Goal: Use online tool/utility: Utilize a website feature to perform a specific function

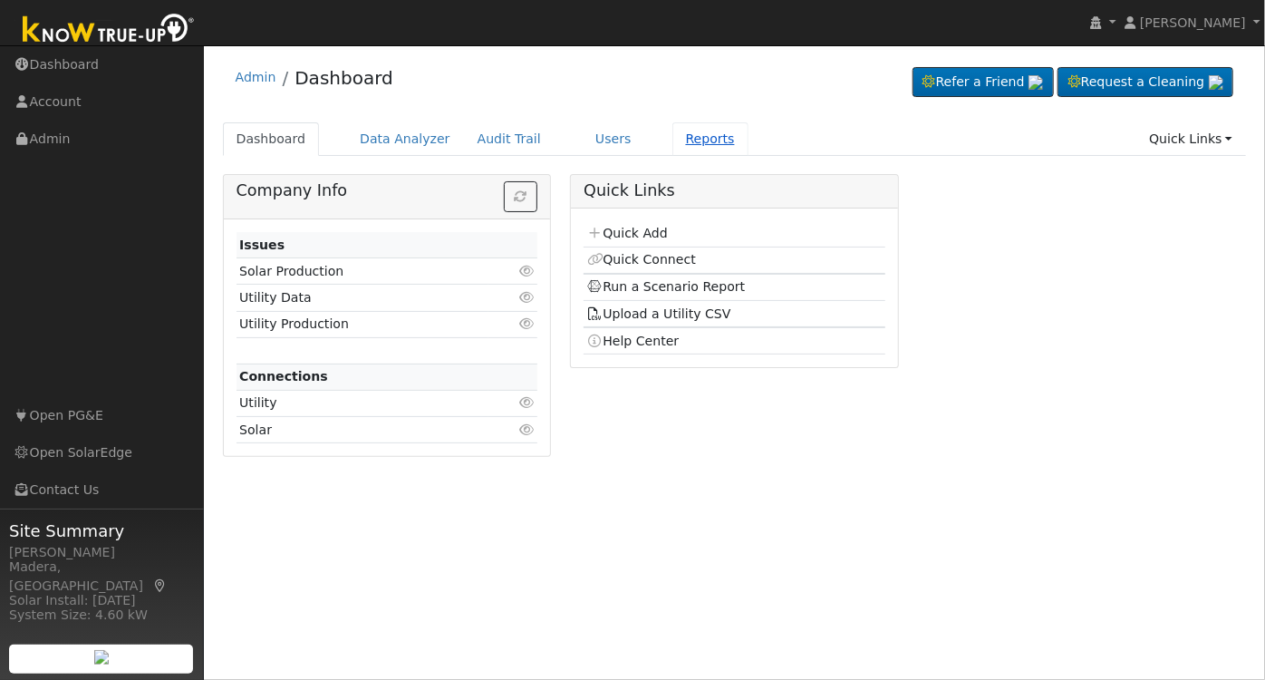
click at [682, 140] on link "Reports" at bounding box center [711, 139] width 76 height 34
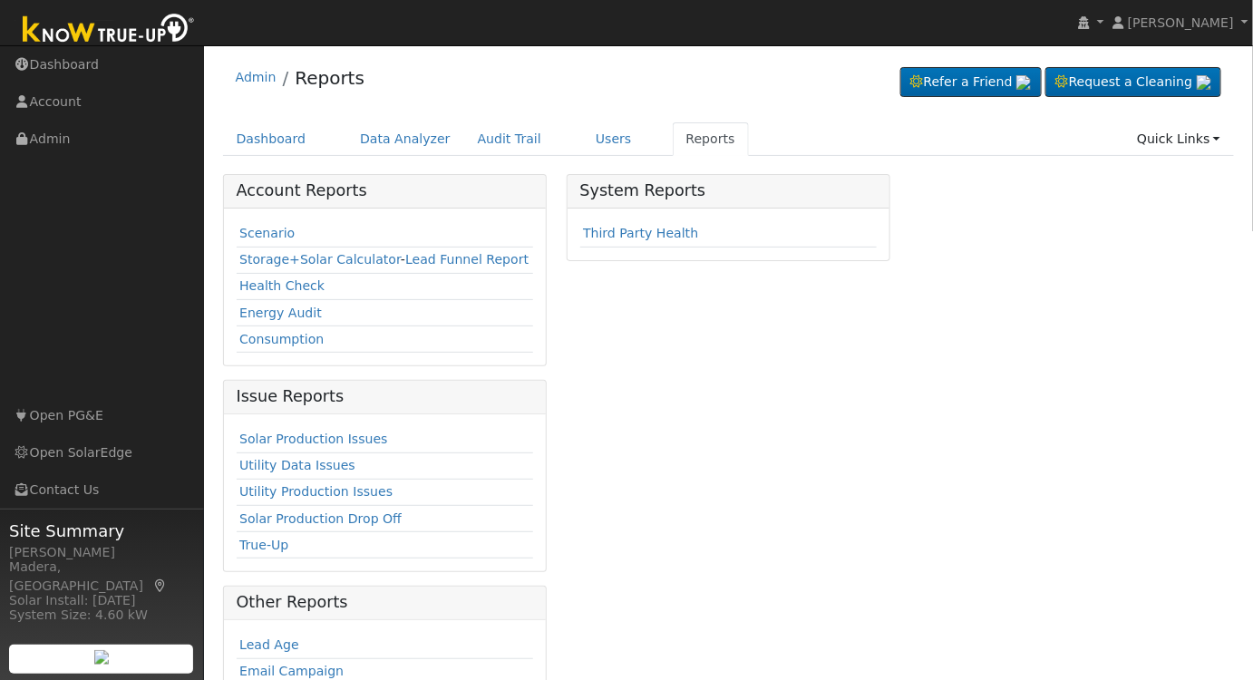
click at [241, 241] on td "Scenario" at bounding box center [385, 234] width 297 height 26
click at [256, 235] on link "Scenario" at bounding box center [266, 233] width 55 height 15
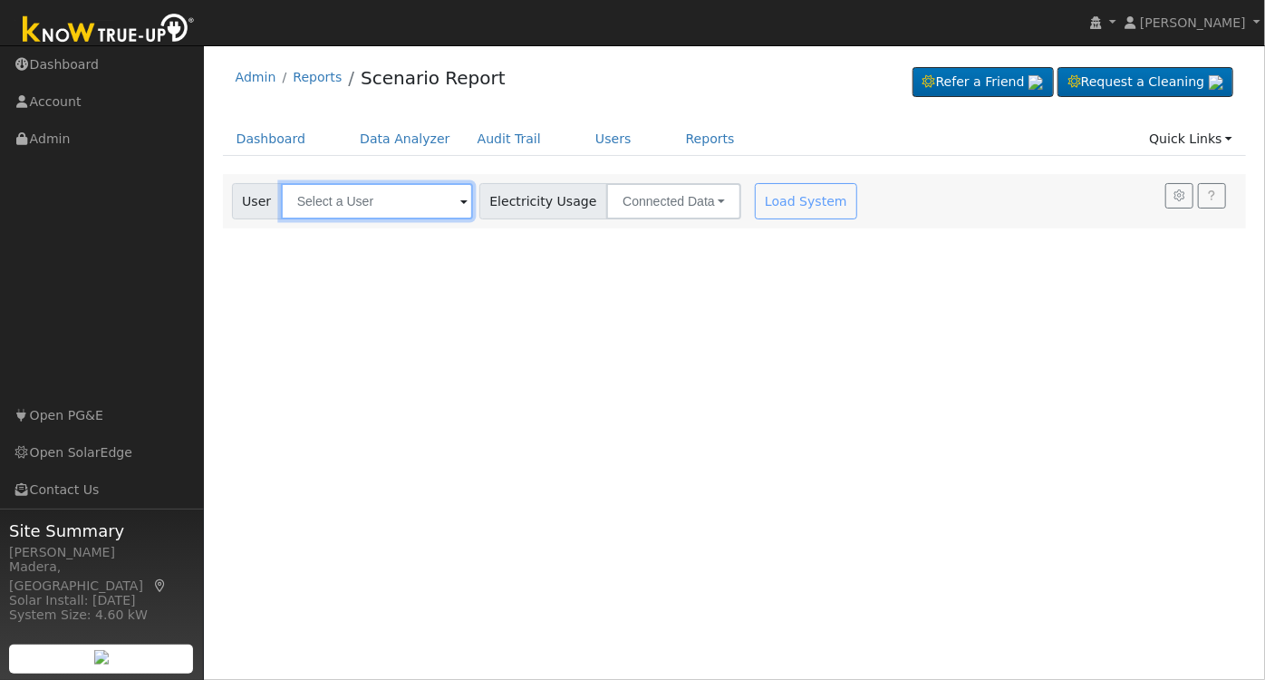
click at [316, 206] on input "text" at bounding box center [377, 201] width 192 height 36
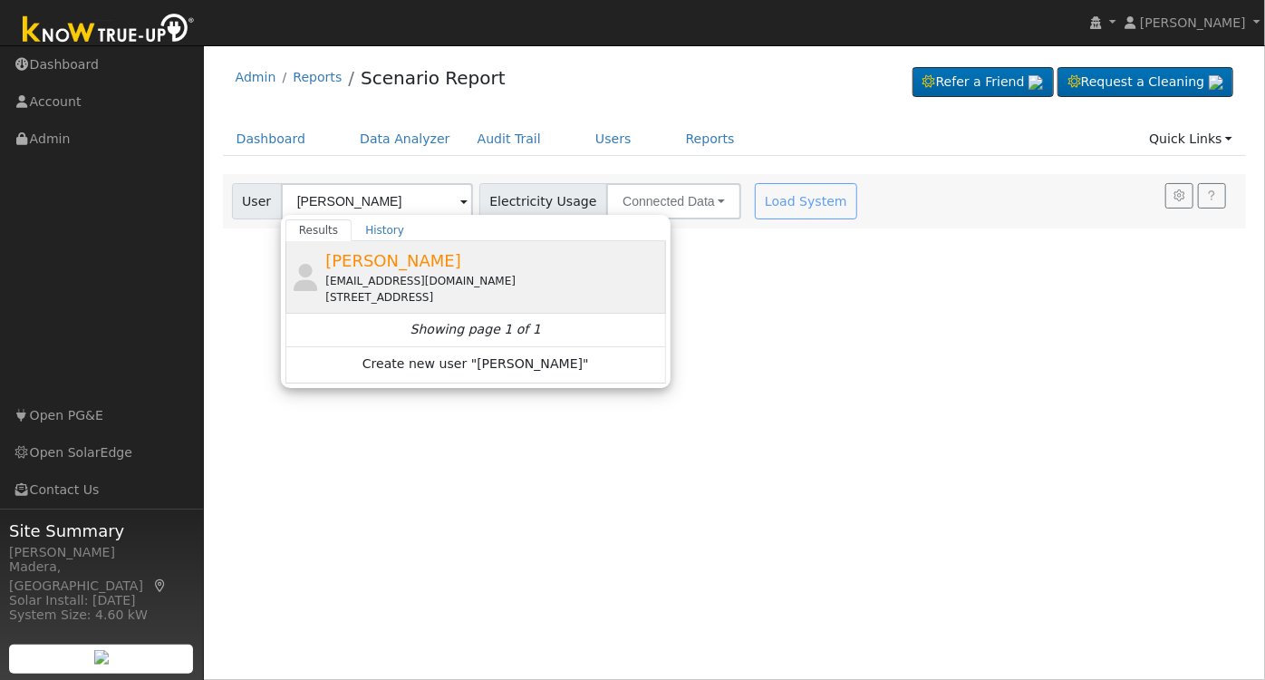
click at [427, 284] on div "[EMAIL_ADDRESS][DOMAIN_NAME]" at bounding box center [493, 281] width 336 height 16
type input "[PERSON_NAME]"
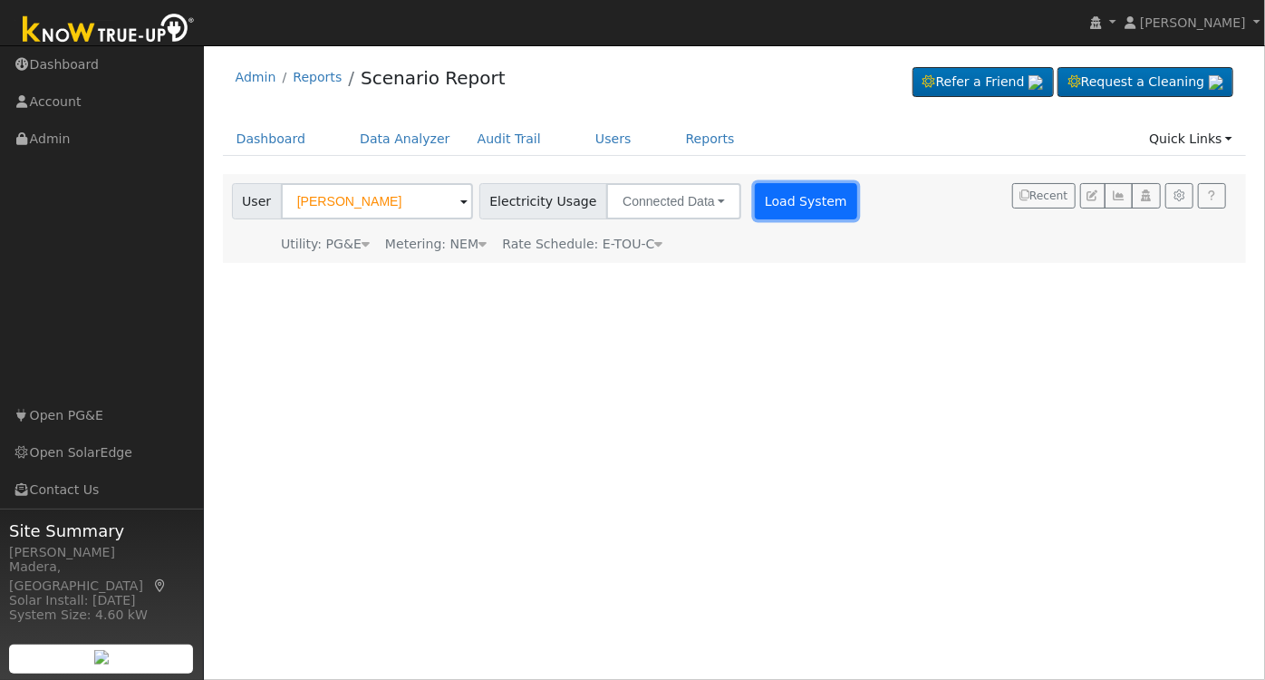
click at [778, 192] on button "Load System" at bounding box center [806, 201] width 103 height 36
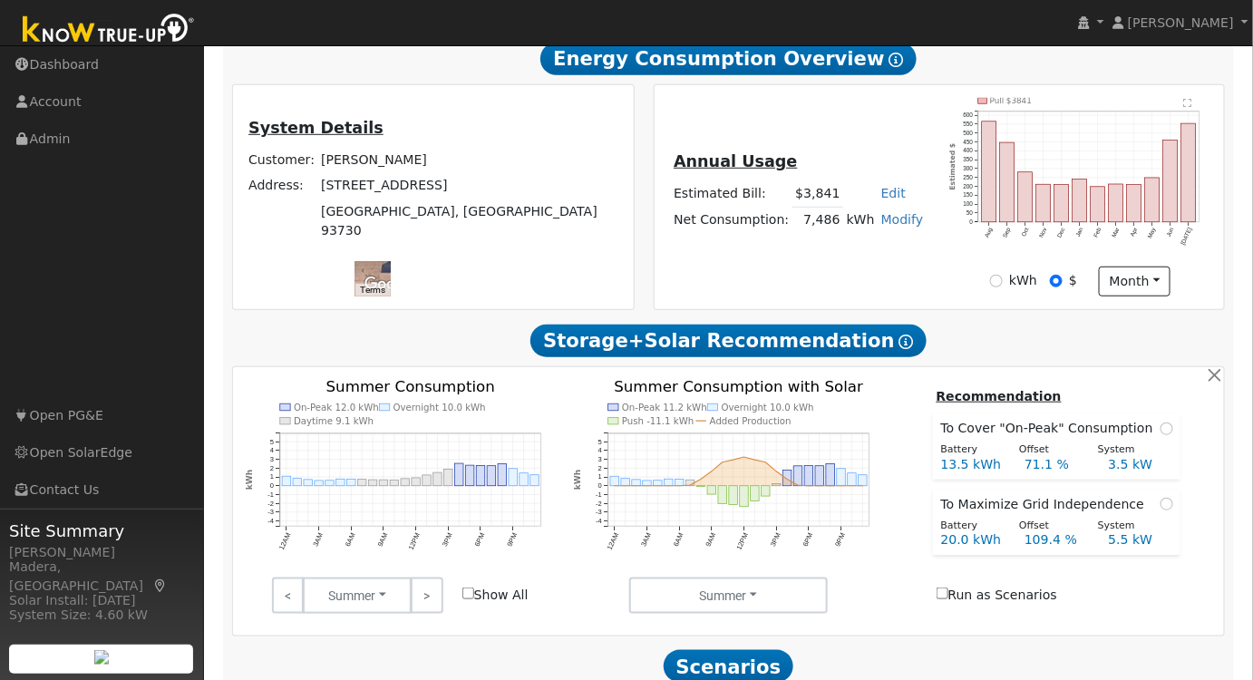
scroll to position [556, 0]
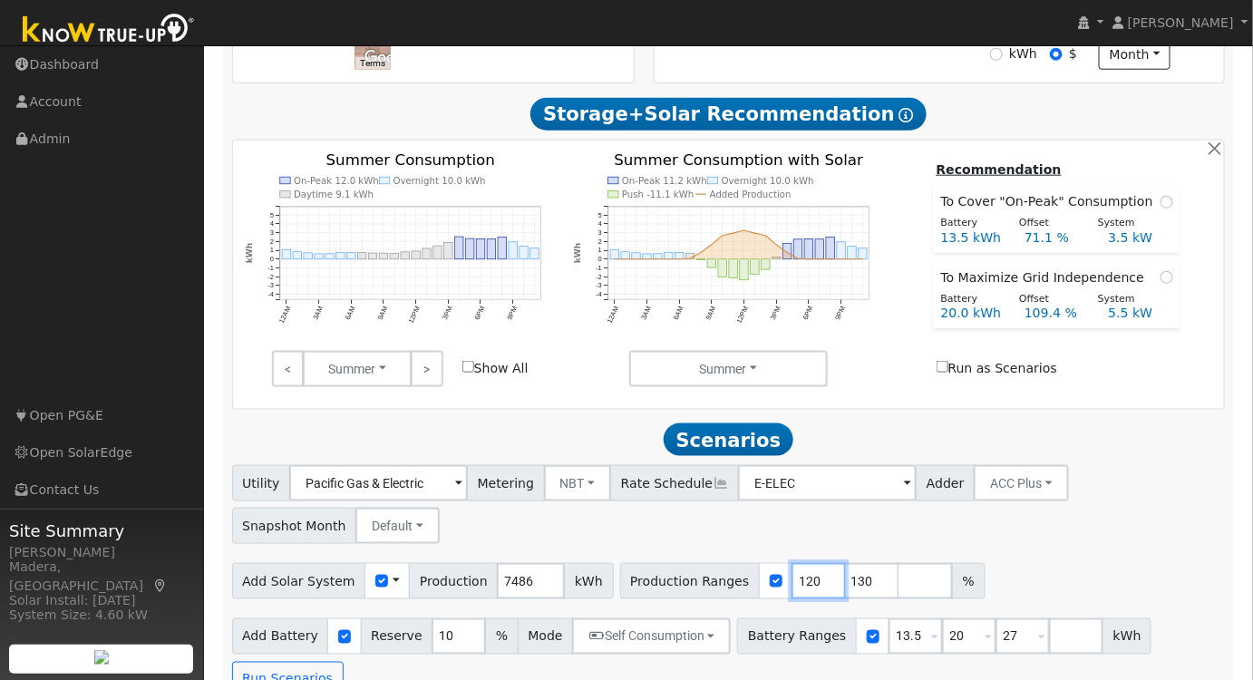
drag, startPoint x: 783, startPoint y: 586, endPoint x: 644, endPoint y: 592, distance: 139.7
click at [644, 592] on div "Production Ranges 120 130 %" at bounding box center [802, 581] width 365 height 36
type input "130"
type input "140"
click at [1141, 564] on div "Add Solar System Use CSV Data Production 7486 kWh Production Ranges 130 140 %" at bounding box center [728, 578] width 1000 height 43
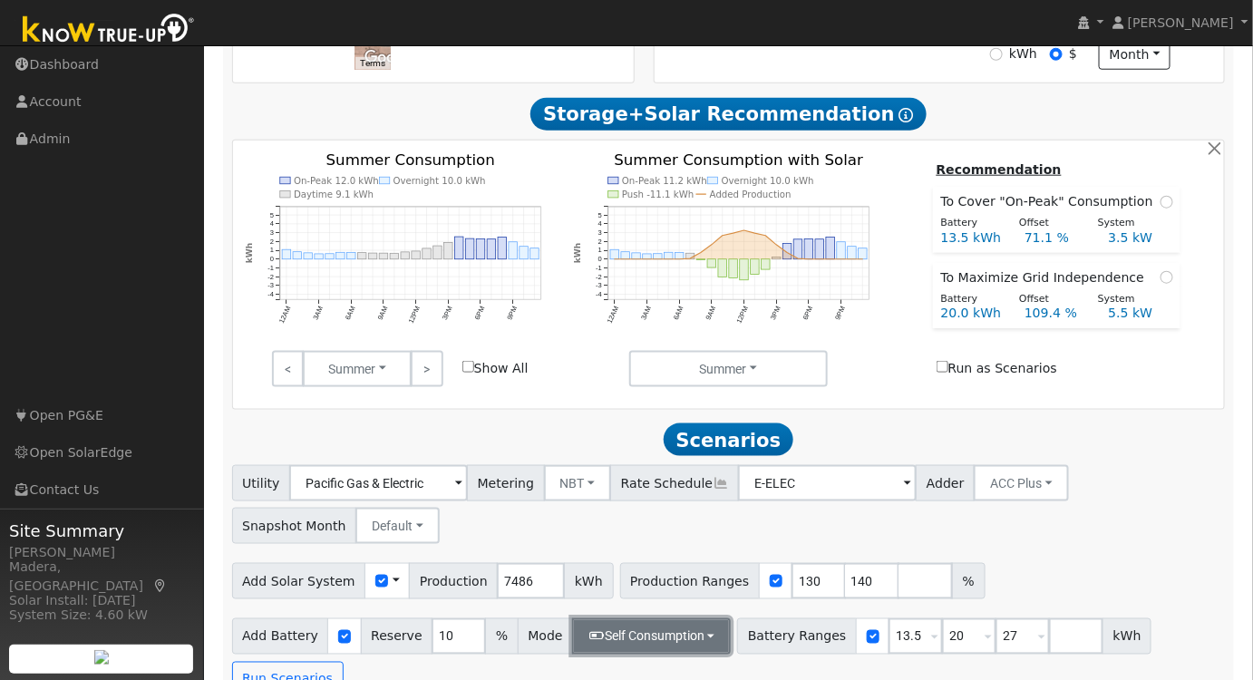
click at [651, 644] on button "Self Consumption" at bounding box center [651, 636] width 159 height 36
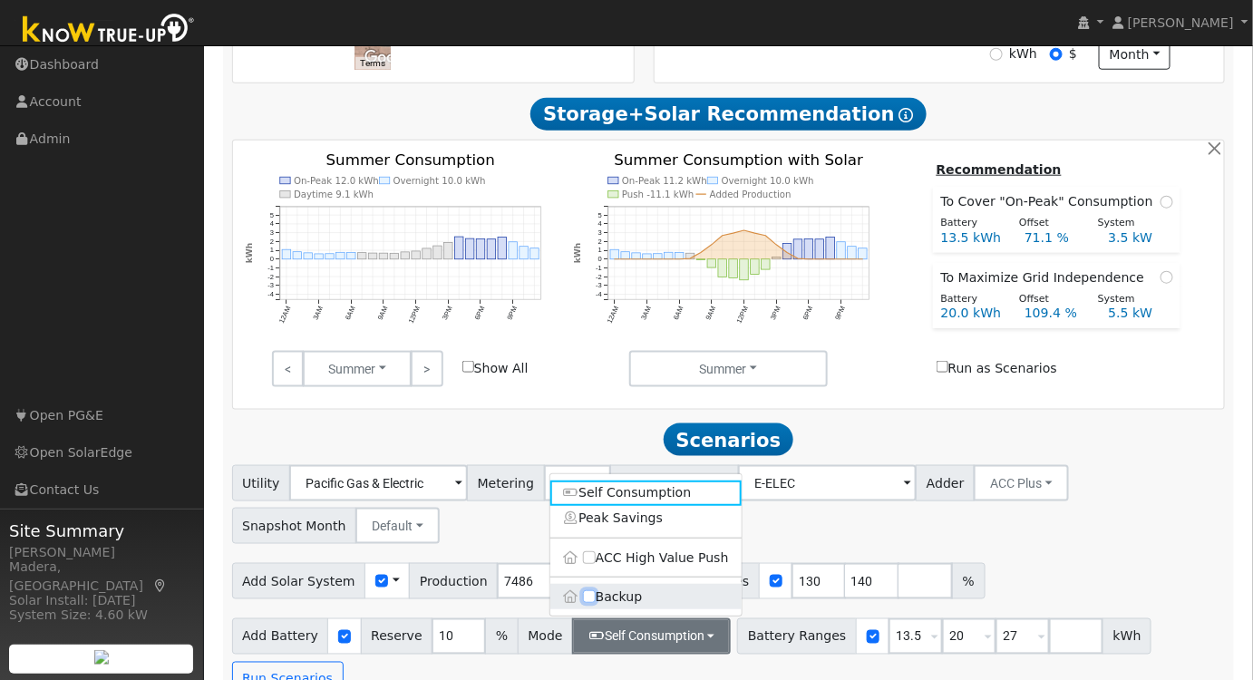
click at [586, 604] on input "Backup" at bounding box center [589, 597] width 13 height 13
checkbox input "true"
type input "20"
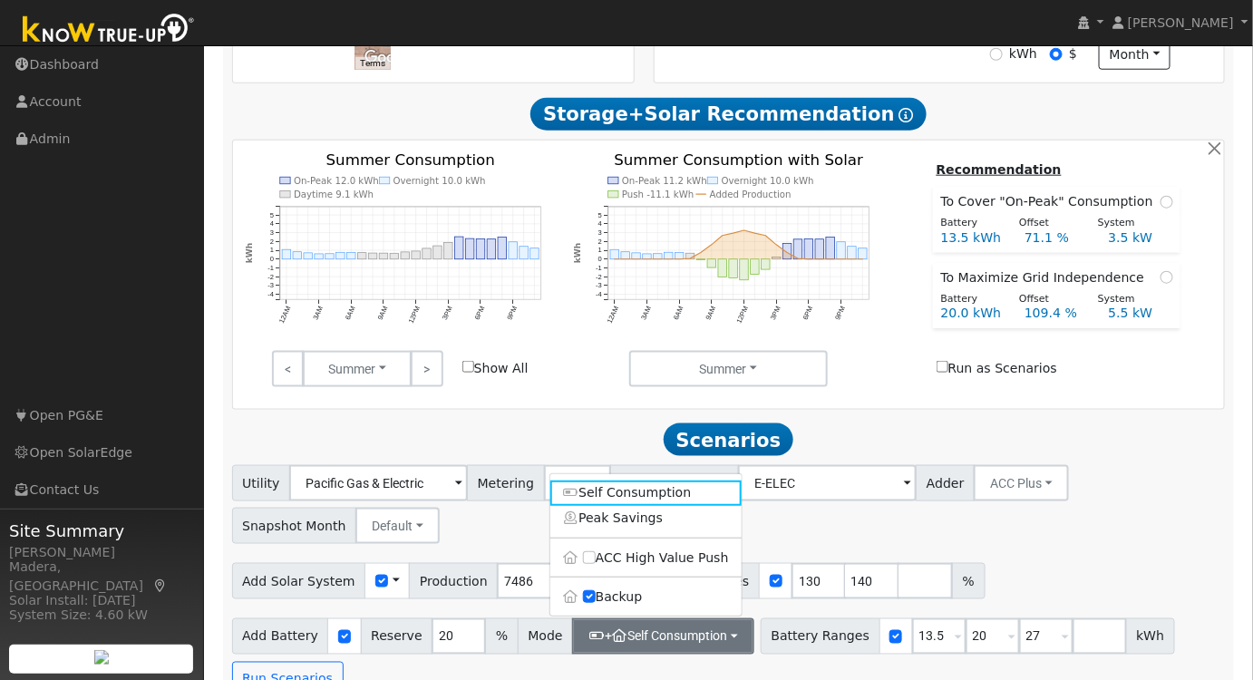
click at [1015, 544] on div "Utility Pacific Gas & Electric Metering NBT NEM NBT Rate Schedule E-ELEC Adder …" at bounding box center [728, 501] width 1000 height 85
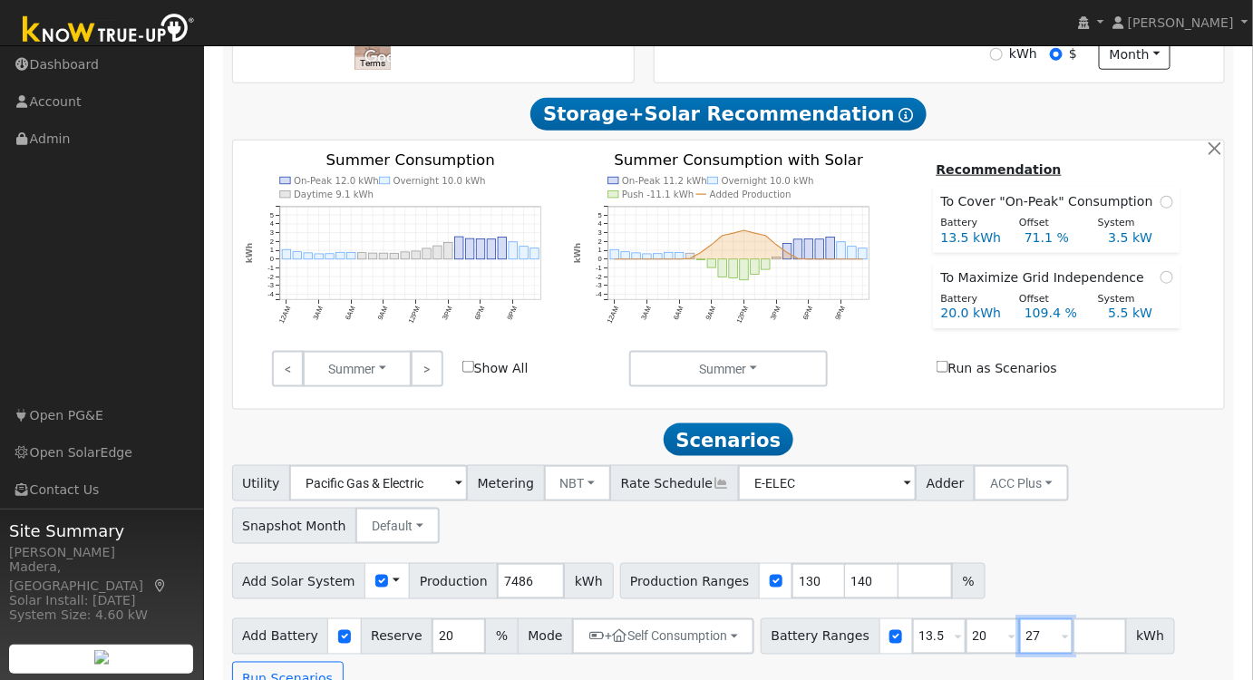
drag, startPoint x: 1015, startPoint y: 644, endPoint x: 934, endPoint y: 650, distance: 81.8
click at [960, 648] on div "Battery Ranges 13.5 Overrides Reserve % Mode None None Self Consumption Peak Sa…" at bounding box center [968, 636] width 414 height 36
type input "15"
type input "20"
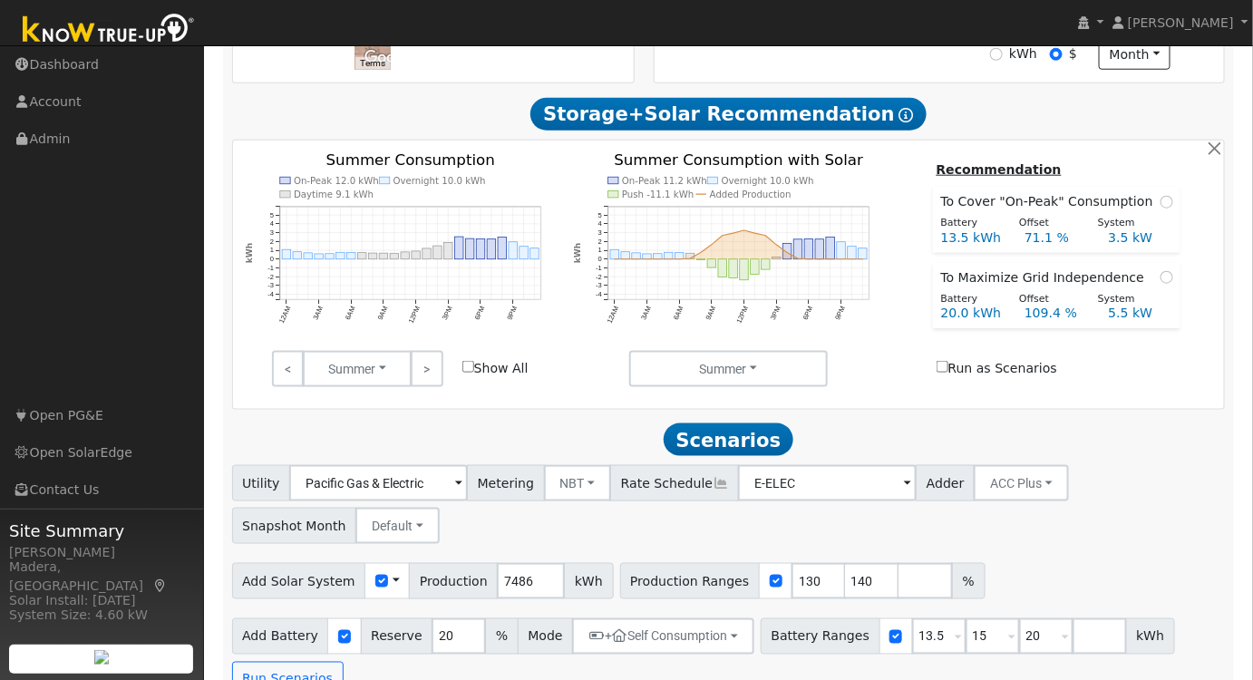
click at [1131, 541] on div "Utility Pacific Gas & Electric Metering NBT NEM NBT Rate Schedule E-ELEC Adder …" at bounding box center [728, 501] width 1000 height 85
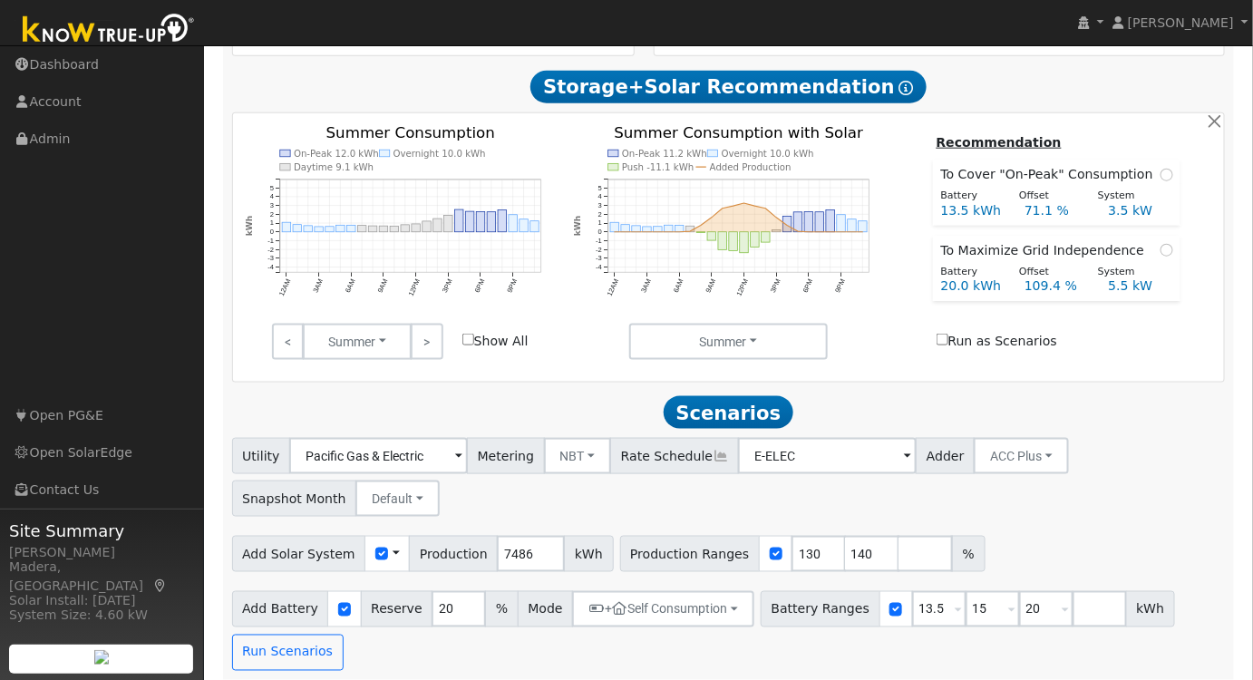
scroll to position [598, 0]
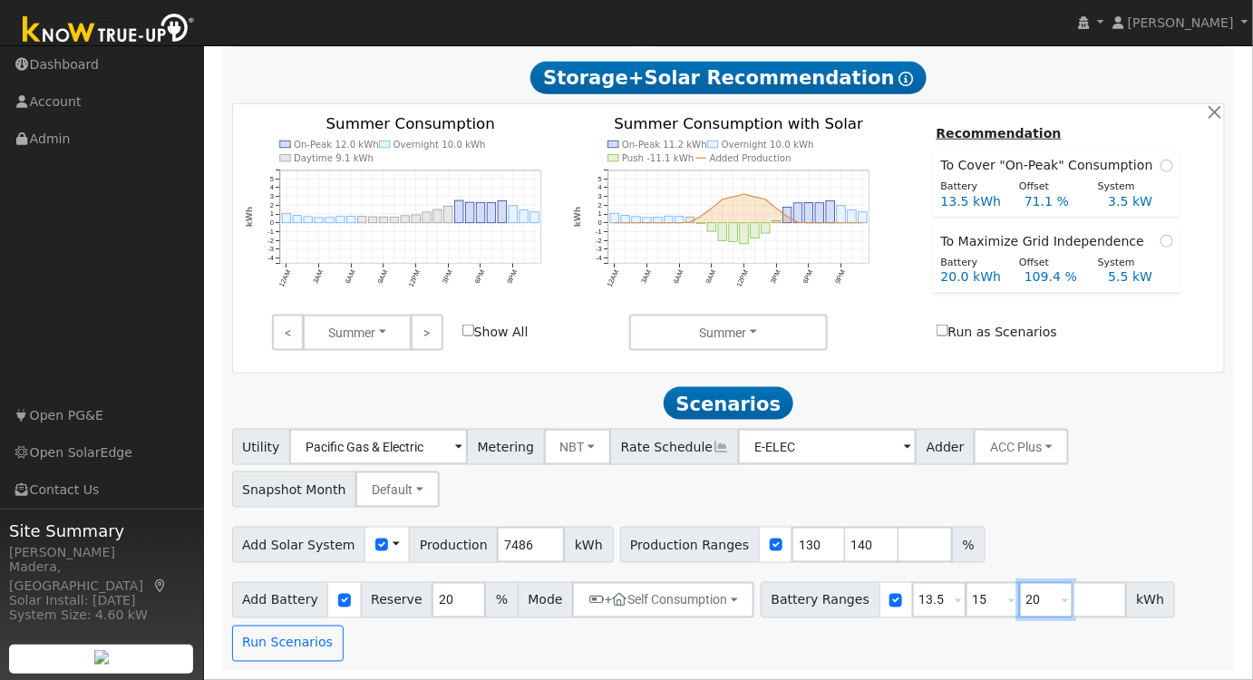
drag, startPoint x: 1017, startPoint y: 598, endPoint x: 930, endPoint y: 602, distance: 87.1
click at [931, 602] on div "Battery Ranges 13.5 Overrides Reserve % Mode None None Self Consumption Peak Sa…" at bounding box center [968, 600] width 414 height 36
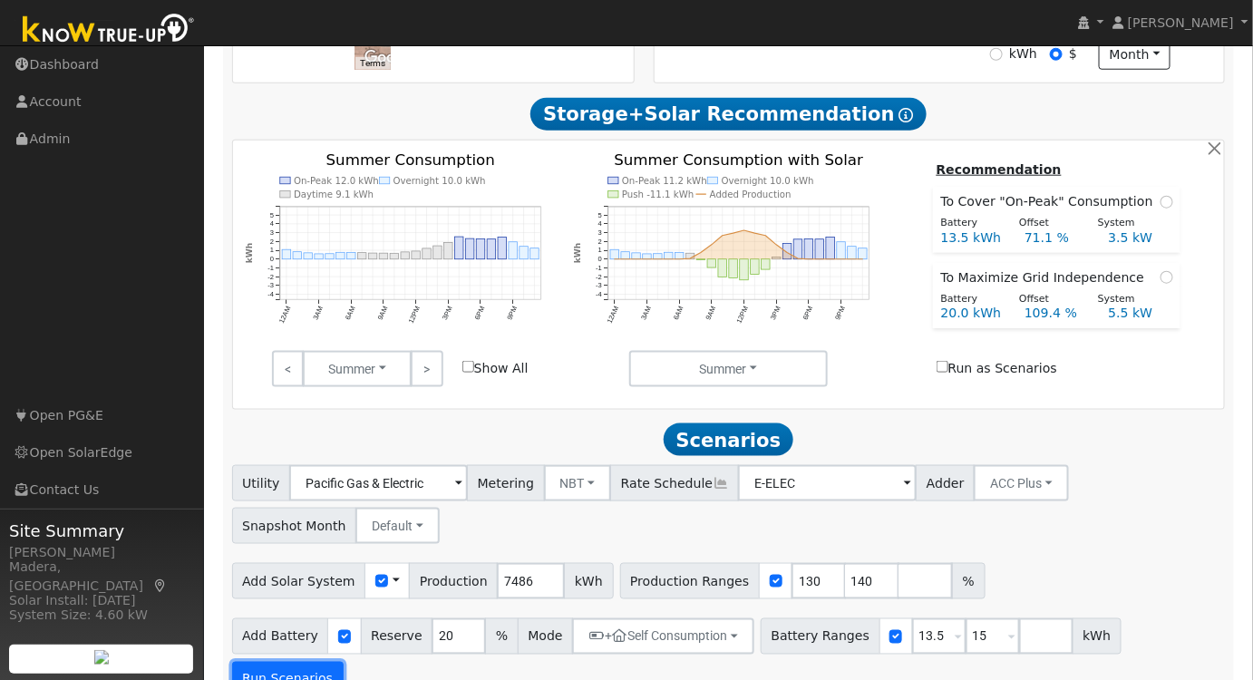
click at [344, 662] on button "Run Scenarios" at bounding box center [287, 680] width 111 height 36
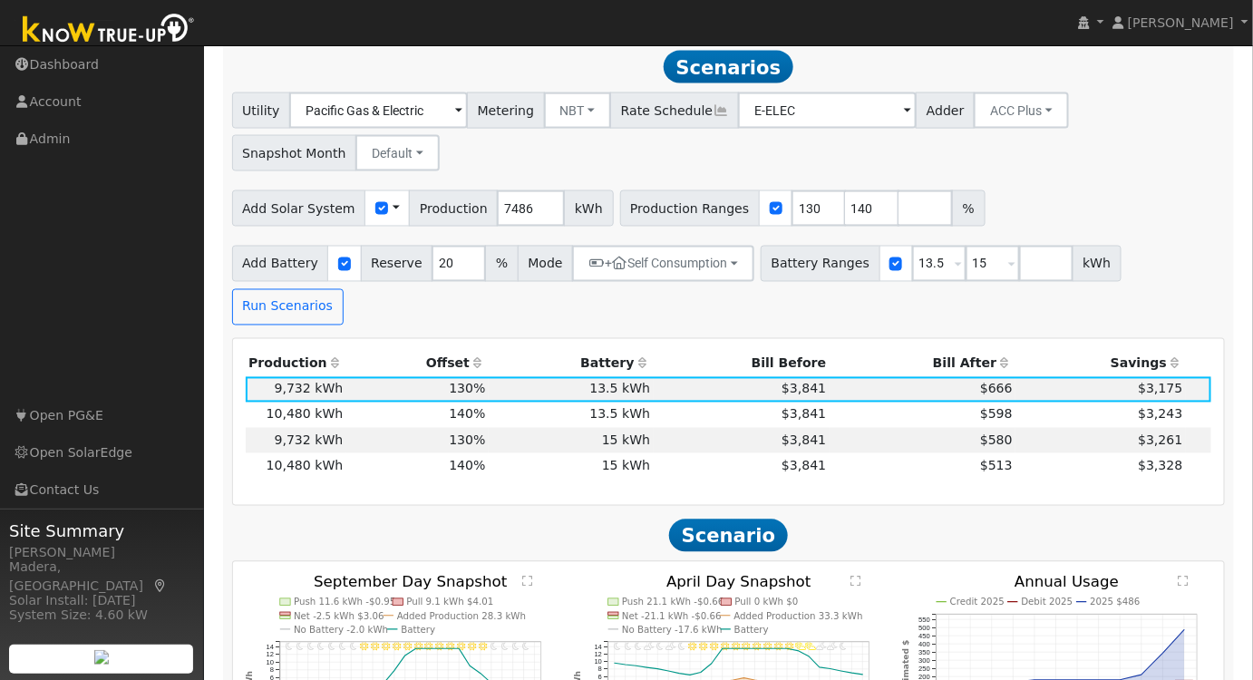
scroll to position [930, 0]
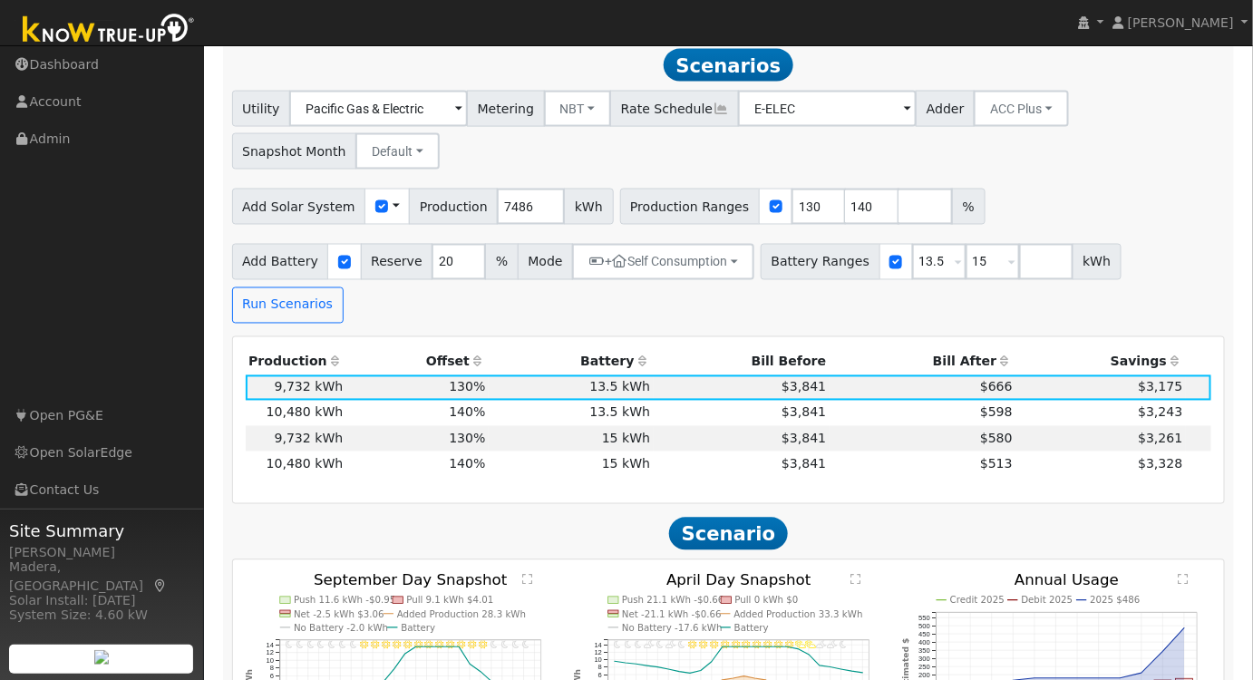
click at [964, 350] on th "Bill After" at bounding box center [922, 362] width 187 height 25
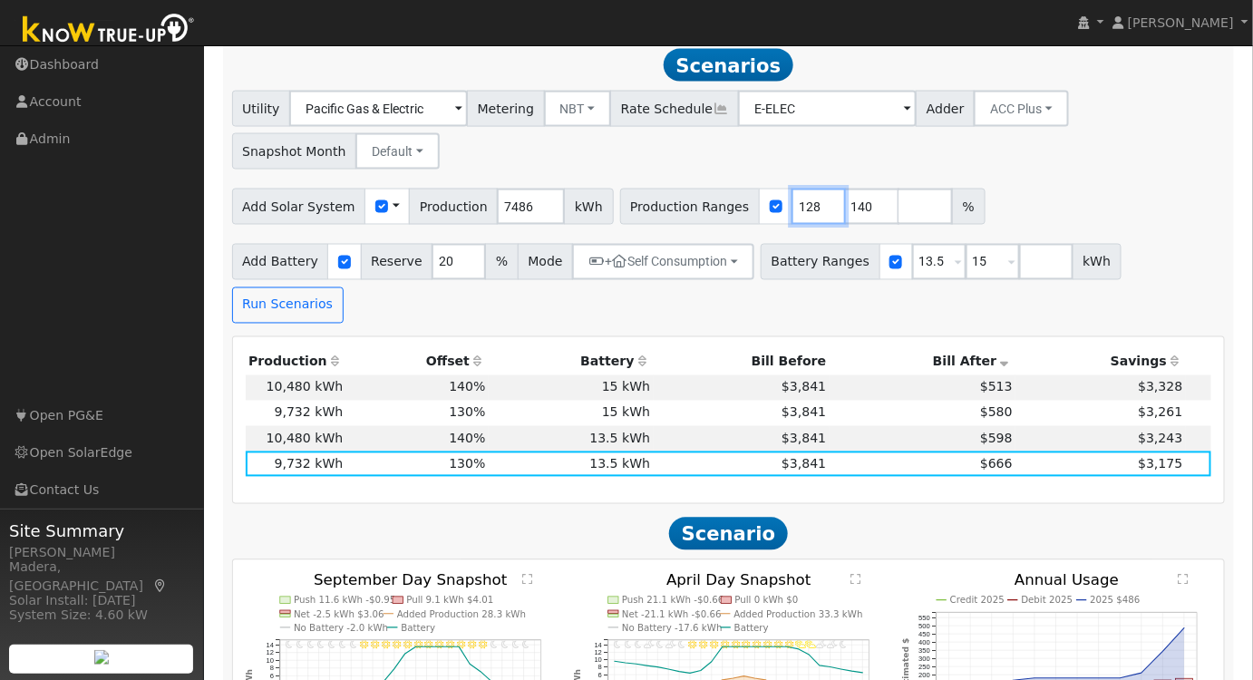
drag, startPoint x: 785, startPoint y: 216, endPoint x: 675, endPoint y: 220, distance: 109.8
click at [791, 220] on input "128" at bounding box center [818, 207] width 54 height 36
drag, startPoint x: 785, startPoint y: 209, endPoint x: 622, endPoint y: 216, distance: 163.3
click at [622, 216] on div "Production Ranges 128 140 %" at bounding box center [802, 207] width 365 height 36
type input "140"
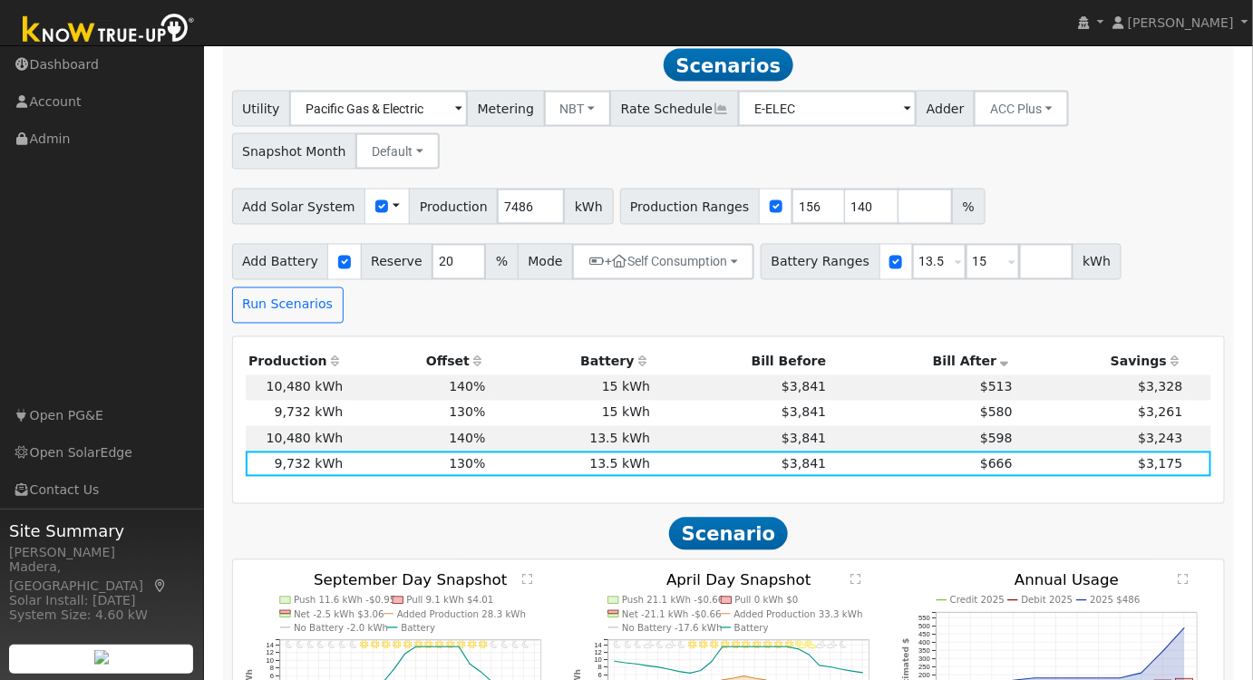
type input "156"
click at [1008, 170] on div "Utility Pacific Gas & Electric Metering NBT NEM NBT Rate Schedule E-ELEC Adder …" at bounding box center [728, 126] width 1000 height 85
drag, startPoint x: 962, startPoint y: 272, endPoint x: 906, endPoint y: 272, distance: 56.2
click at [906, 272] on div "Battery Ranges 13.5 Overrides Reserve % Mode None None Self Consumption Peak Sa…" at bounding box center [941, 262] width 361 height 36
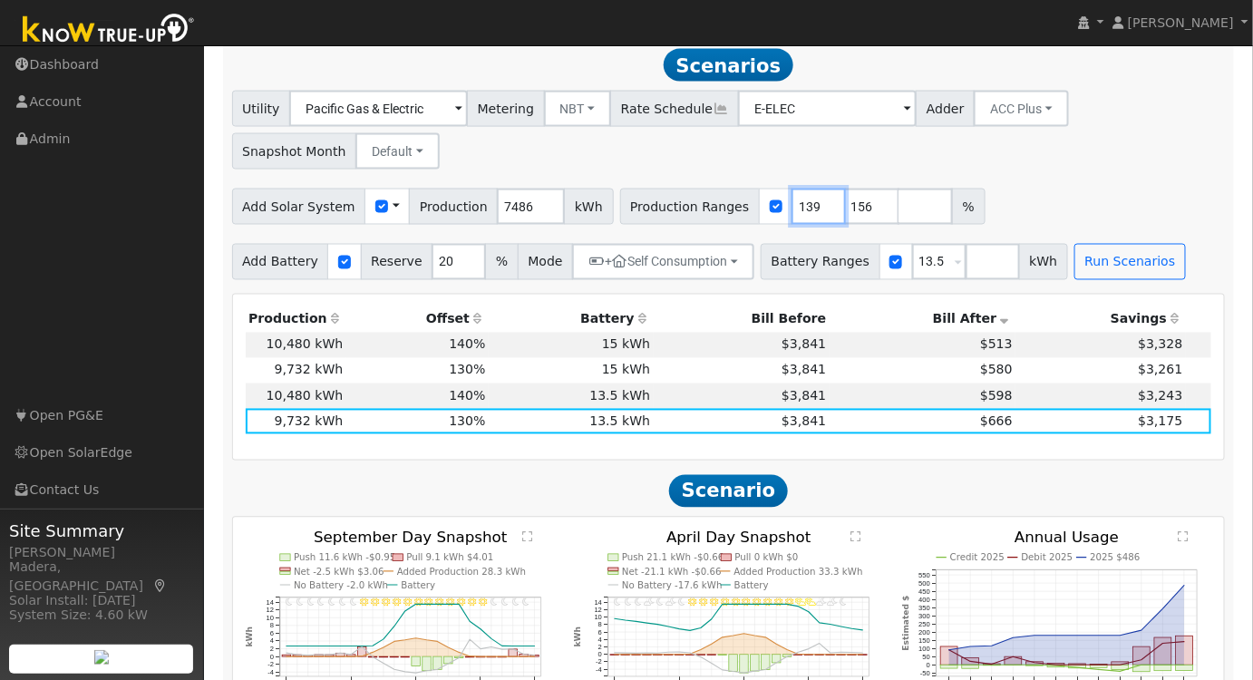
drag, startPoint x: 786, startPoint y: 214, endPoint x: 700, endPoint y: 211, distance: 86.2
click at [791, 211] on input "139" at bounding box center [818, 207] width 54 height 36
drag, startPoint x: 784, startPoint y: 216, endPoint x: 682, endPoint y: 211, distance: 102.5
click at [682, 211] on div "Production Ranges 139 156 %" at bounding box center [802, 207] width 365 height 36
type input "156"
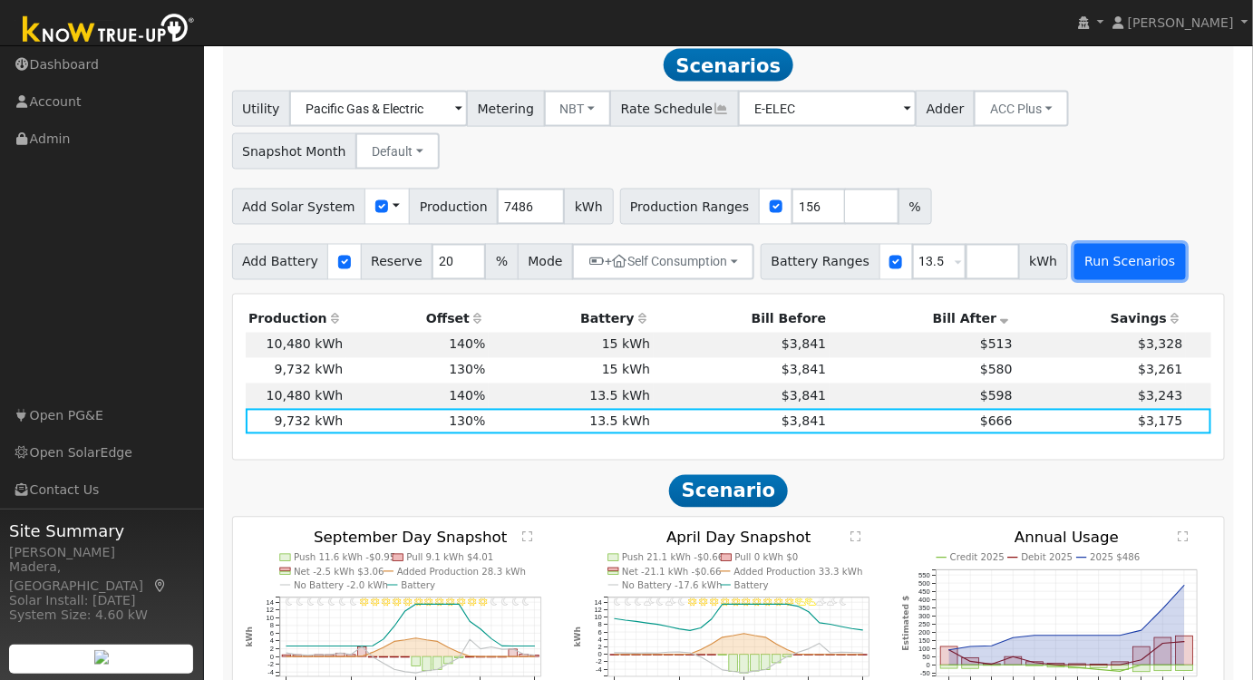
click at [1074, 266] on button "Run Scenarios" at bounding box center [1129, 262] width 111 height 36
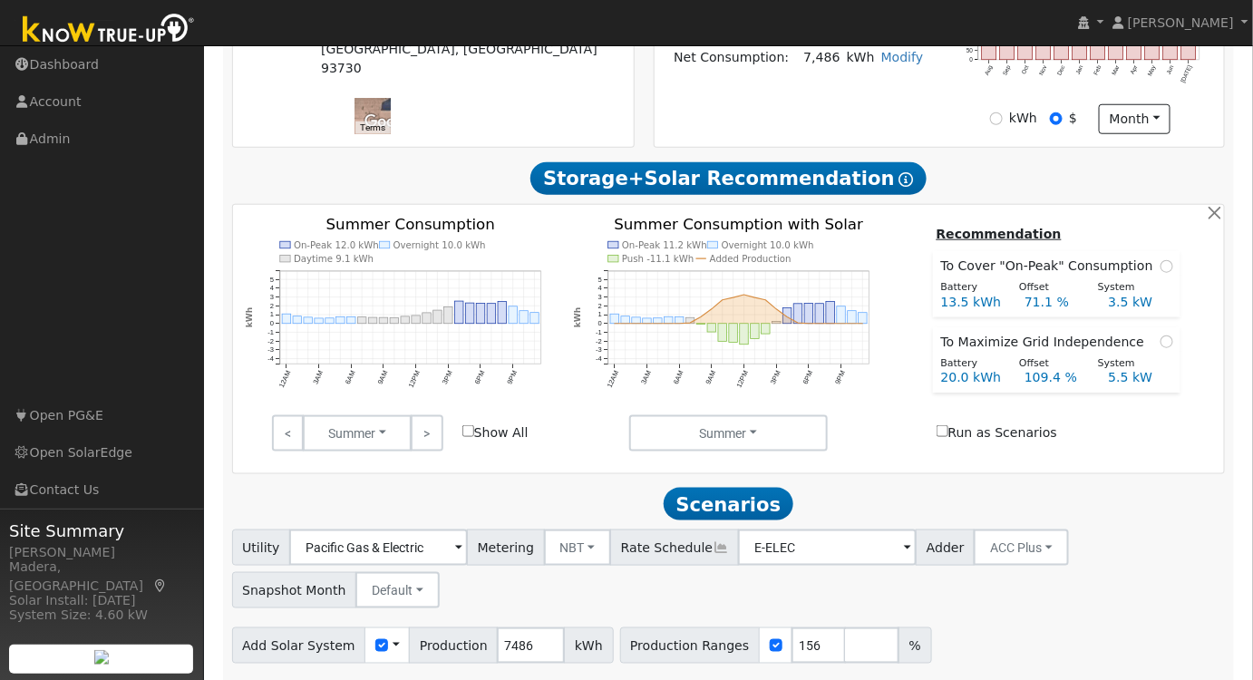
scroll to position [494, 0]
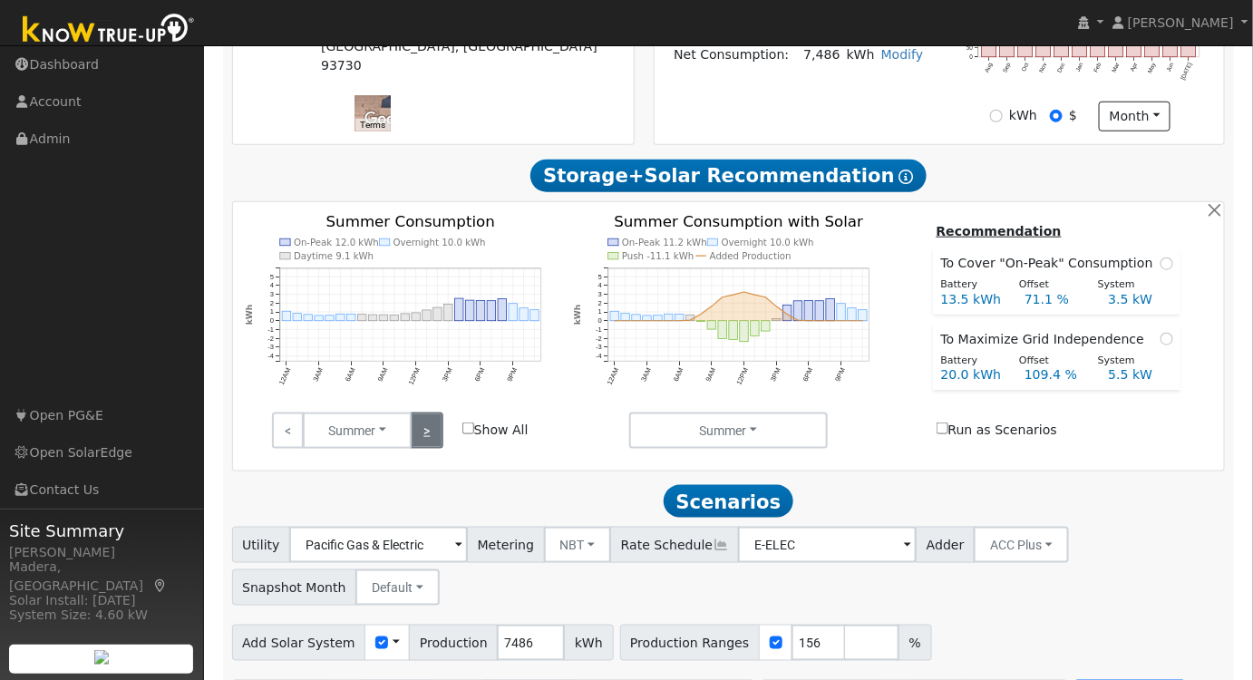
click at [420, 433] on link ">" at bounding box center [427, 430] width 32 height 36
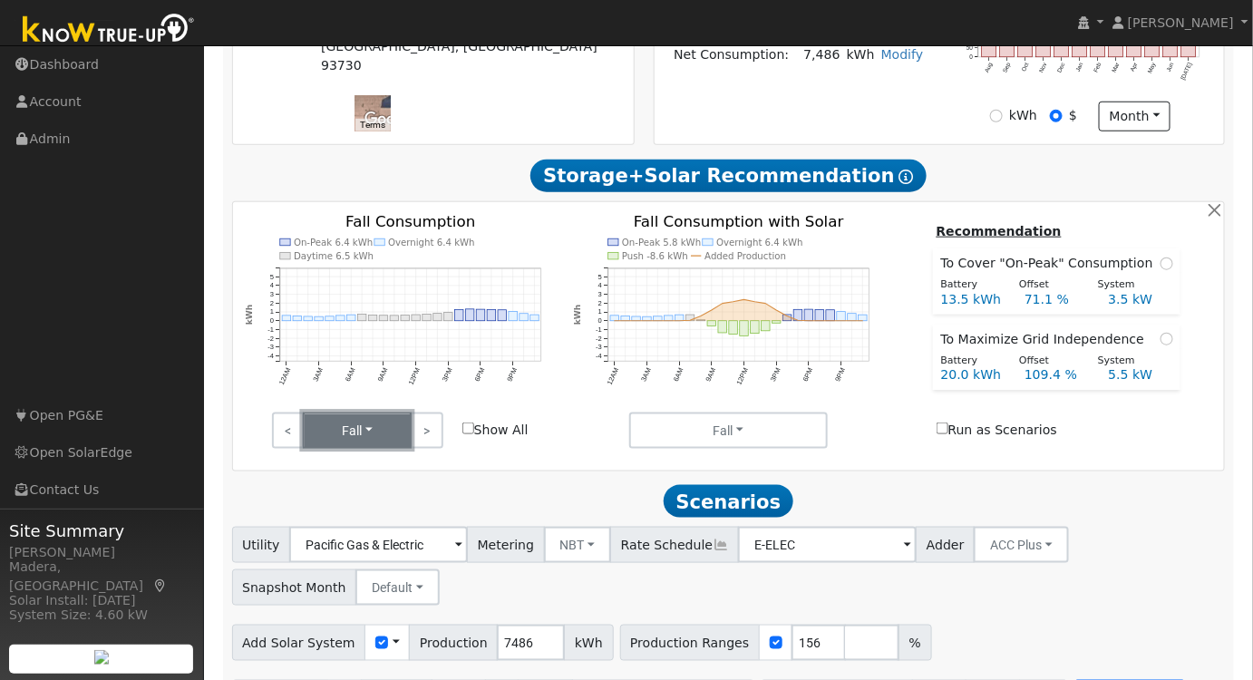
click at [412, 431] on button "Fall" at bounding box center [357, 430] width 109 height 36
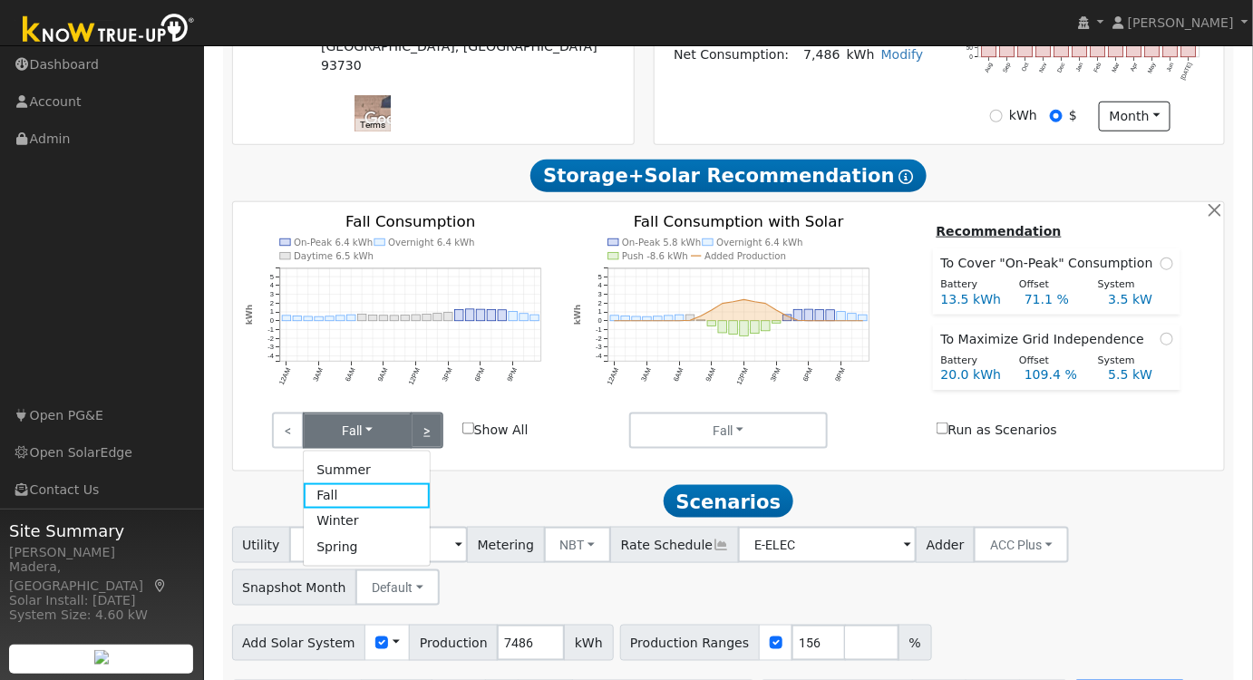
click at [431, 427] on link ">" at bounding box center [427, 430] width 32 height 36
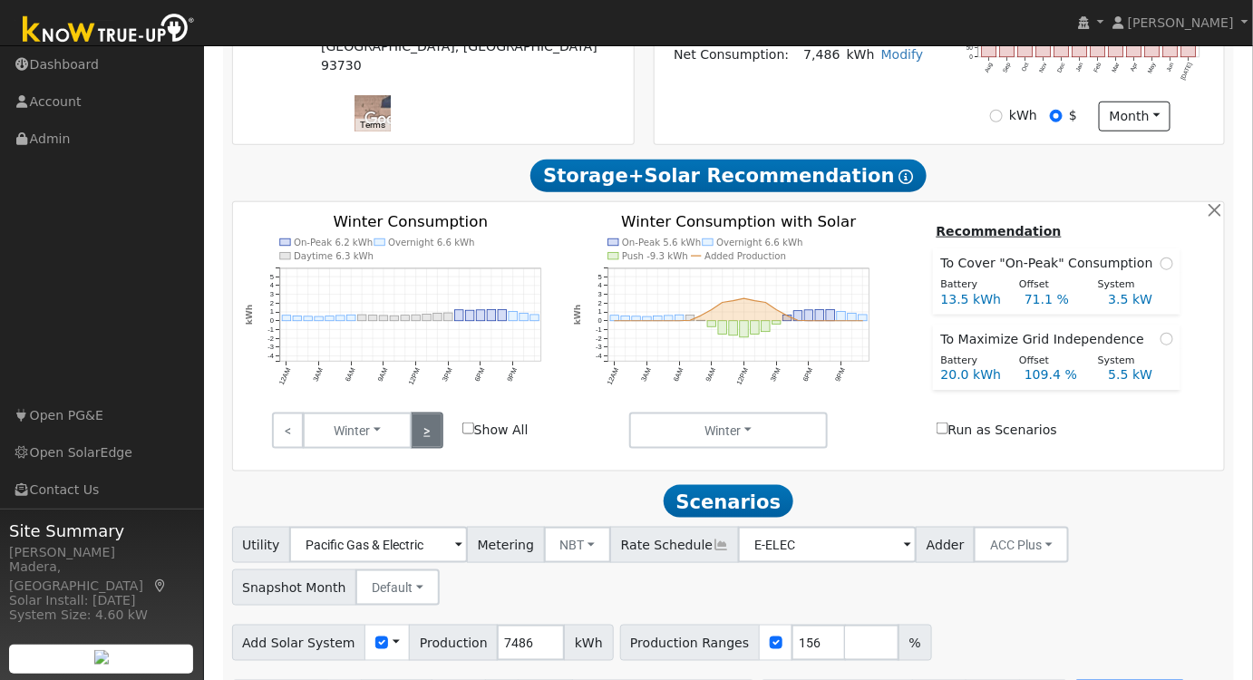
click at [431, 427] on link ">" at bounding box center [427, 430] width 32 height 36
click at [431, 435] on link ">" at bounding box center [427, 430] width 32 height 36
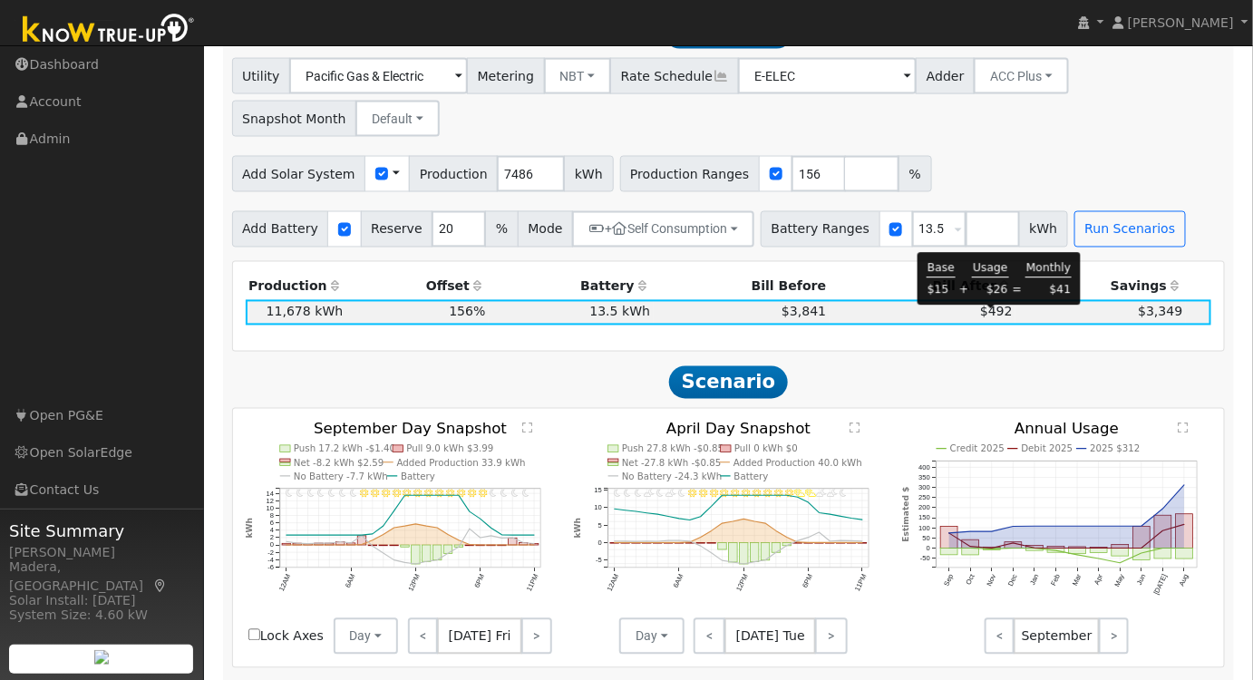
scroll to position [988, 0]
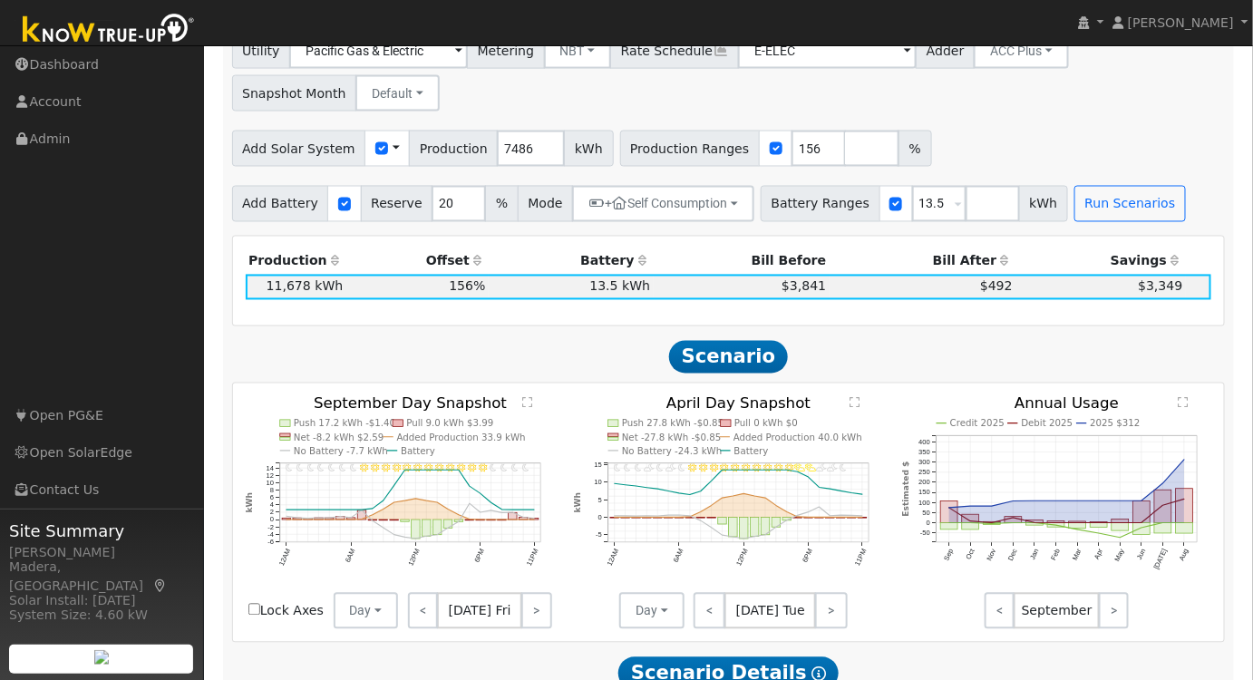
click at [1180, 406] on text "" at bounding box center [1184, 402] width 10 height 12
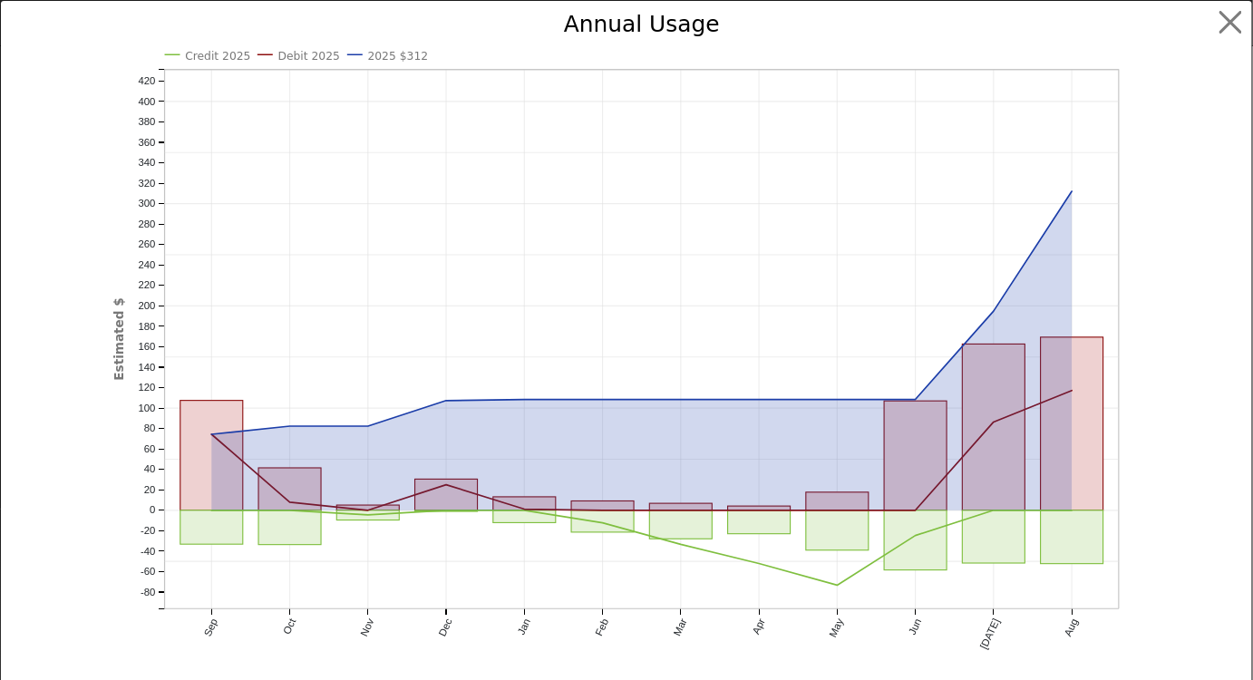
scroll to position [993, 0]
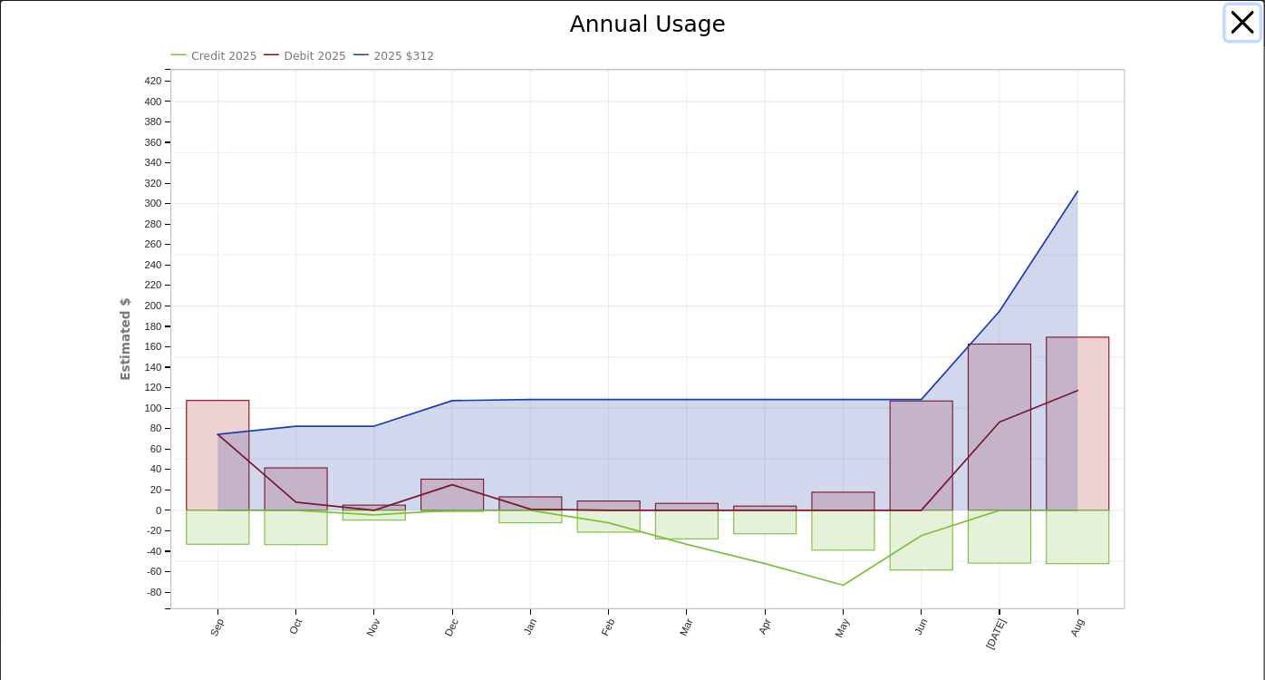
click at [1226, 32] on button "button" at bounding box center [1243, 22] width 34 height 34
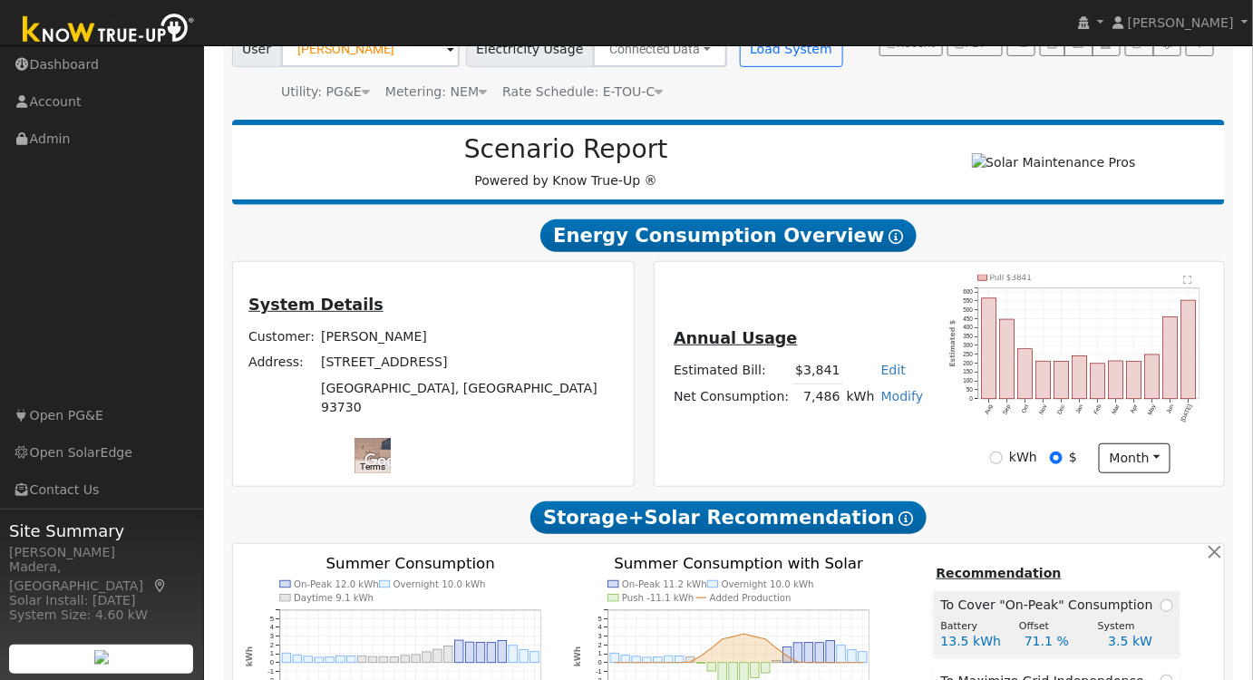
scroll to position [0, 0]
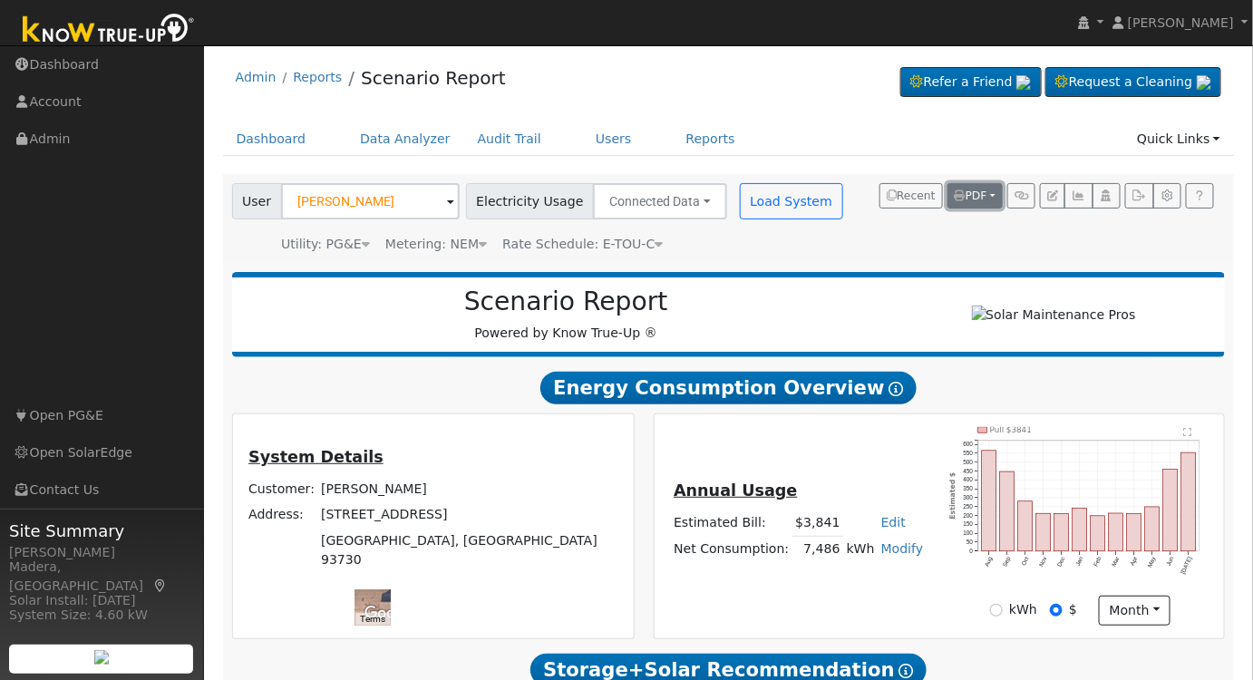
click at [979, 189] on span "PDF" at bounding box center [970, 195] width 33 height 13
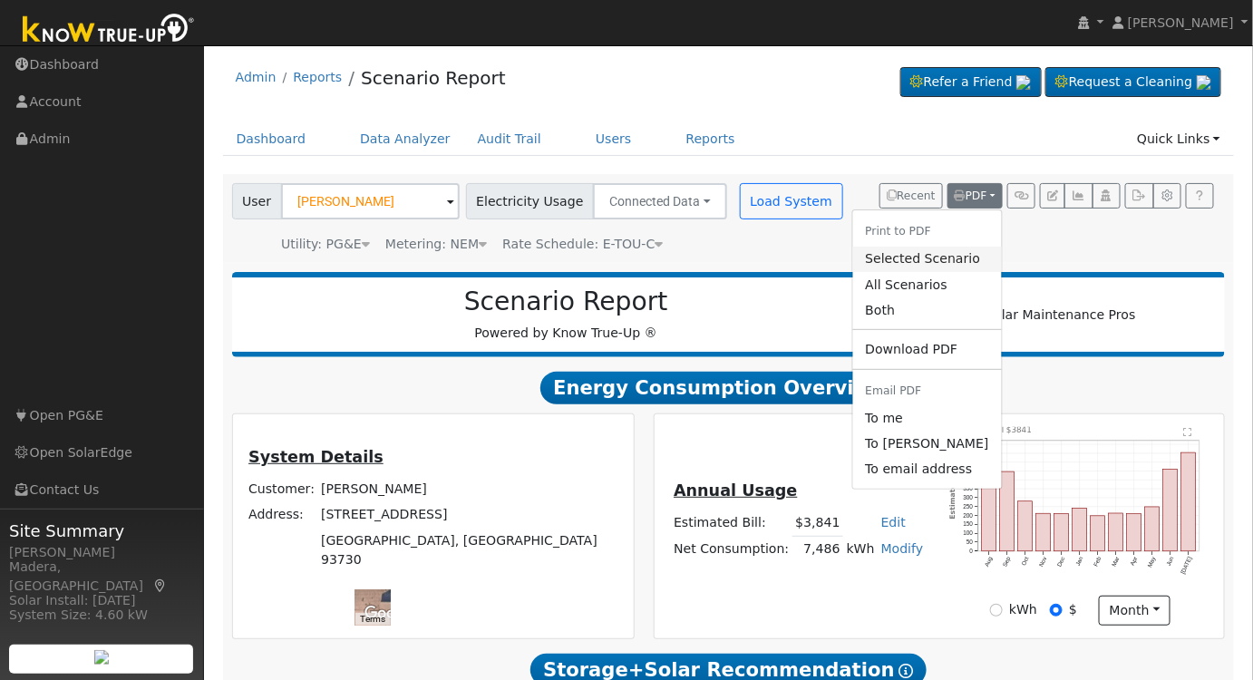
click at [953, 254] on link "Selected Scenario" at bounding box center [926, 259] width 149 height 25
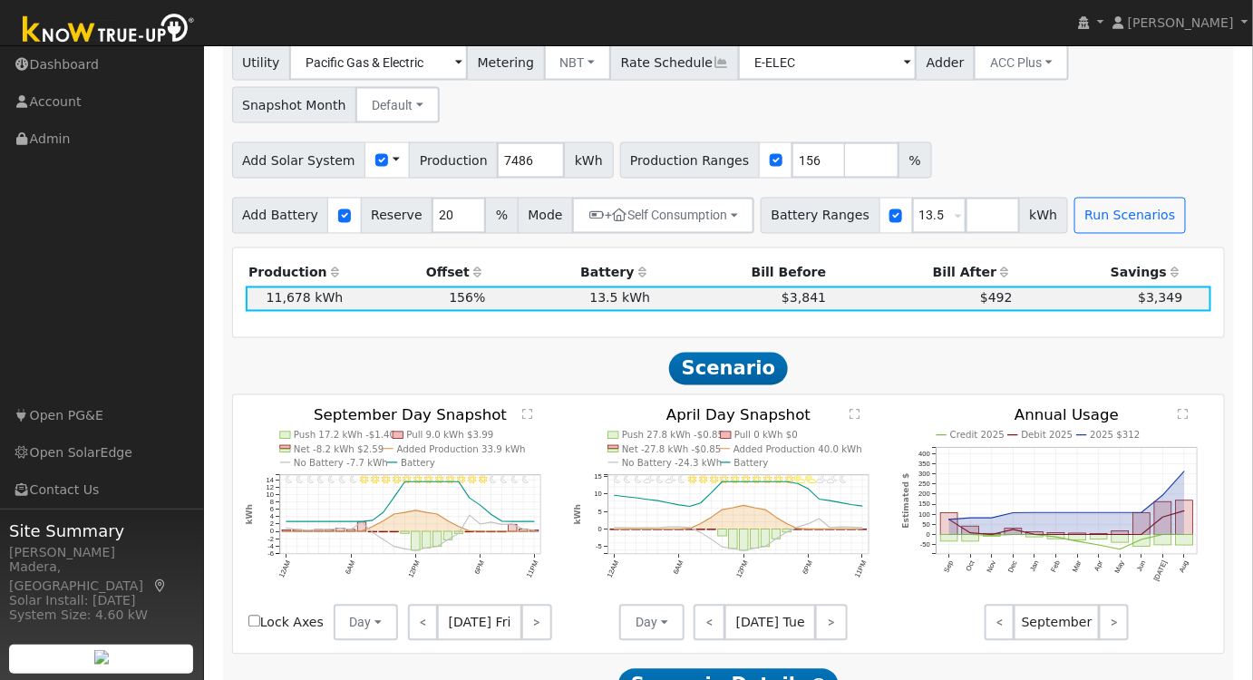
scroll to position [988, 0]
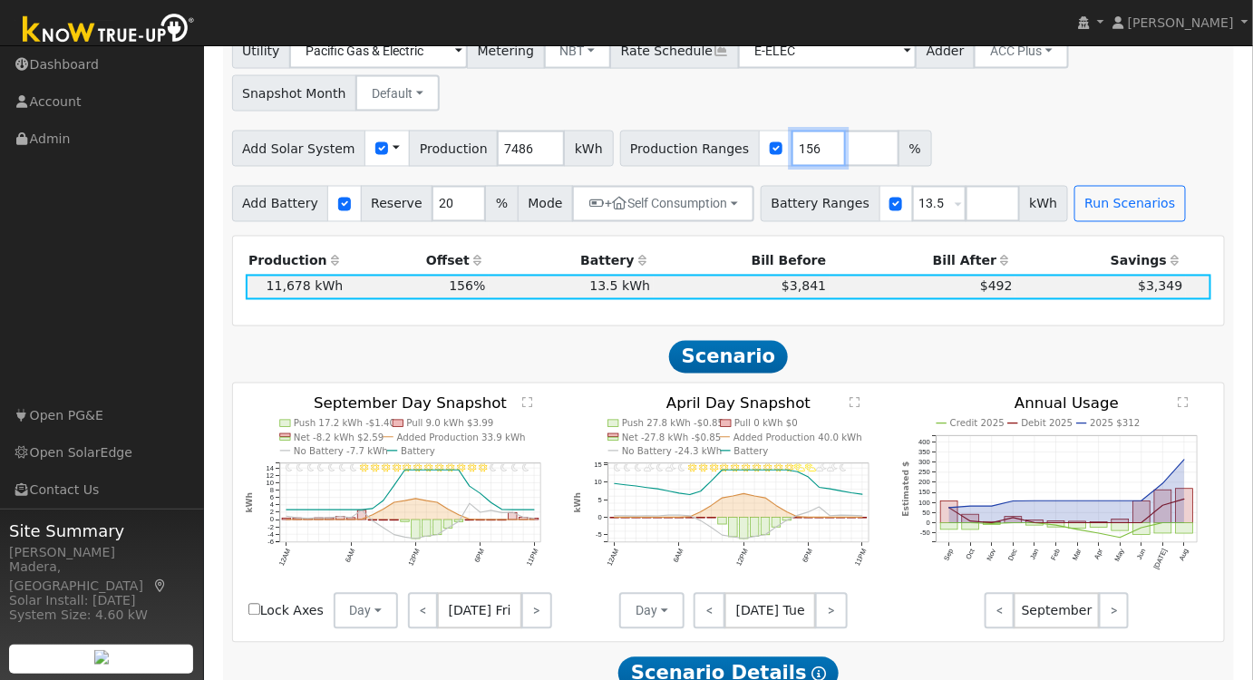
drag, startPoint x: 783, startPoint y: 150, endPoint x: 712, endPoint y: 155, distance: 71.8
click at [712, 155] on div "Production Ranges 156 %" at bounding box center [776, 149] width 312 height 36
type input "182"
click at [1073, 137] on div "Add Solar System Use CSV Data Production 7486 kWh Production Ranges 182 %" at bounding box center [728, 145] width 1000 height 43
click at [1074, 211] on button "Run Scenarios" at bounding box center [1129, 204] width 111 height 36
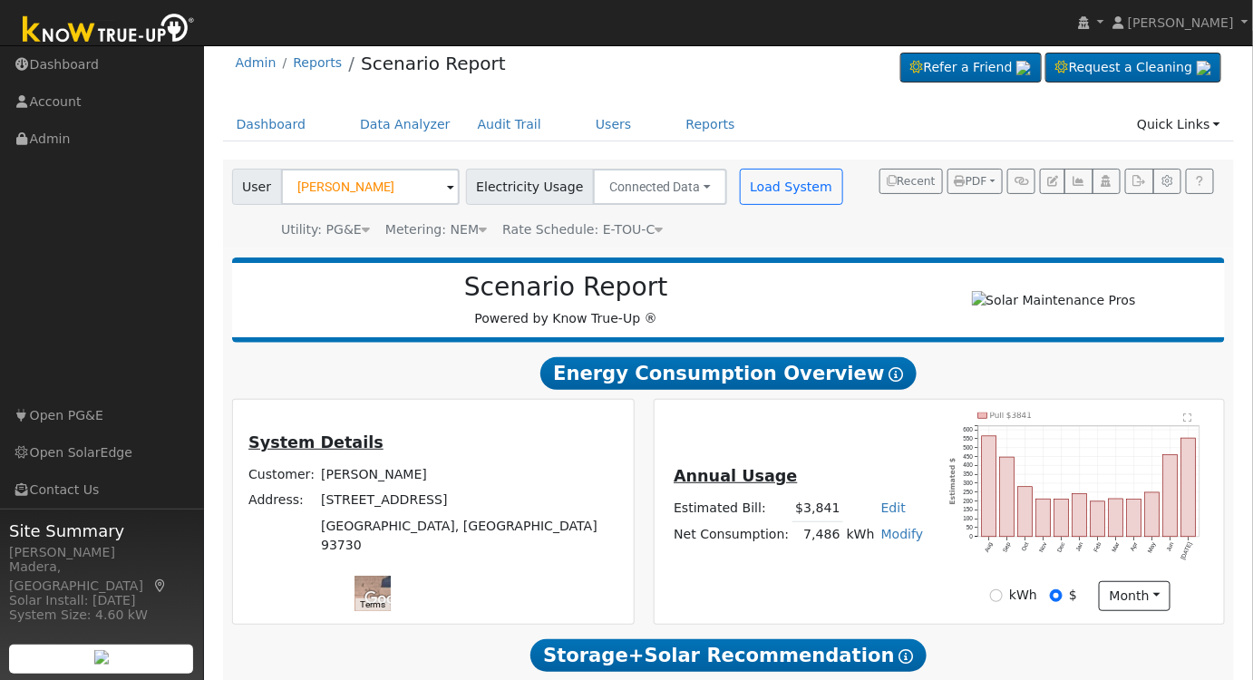
scroll to position [0, 0]
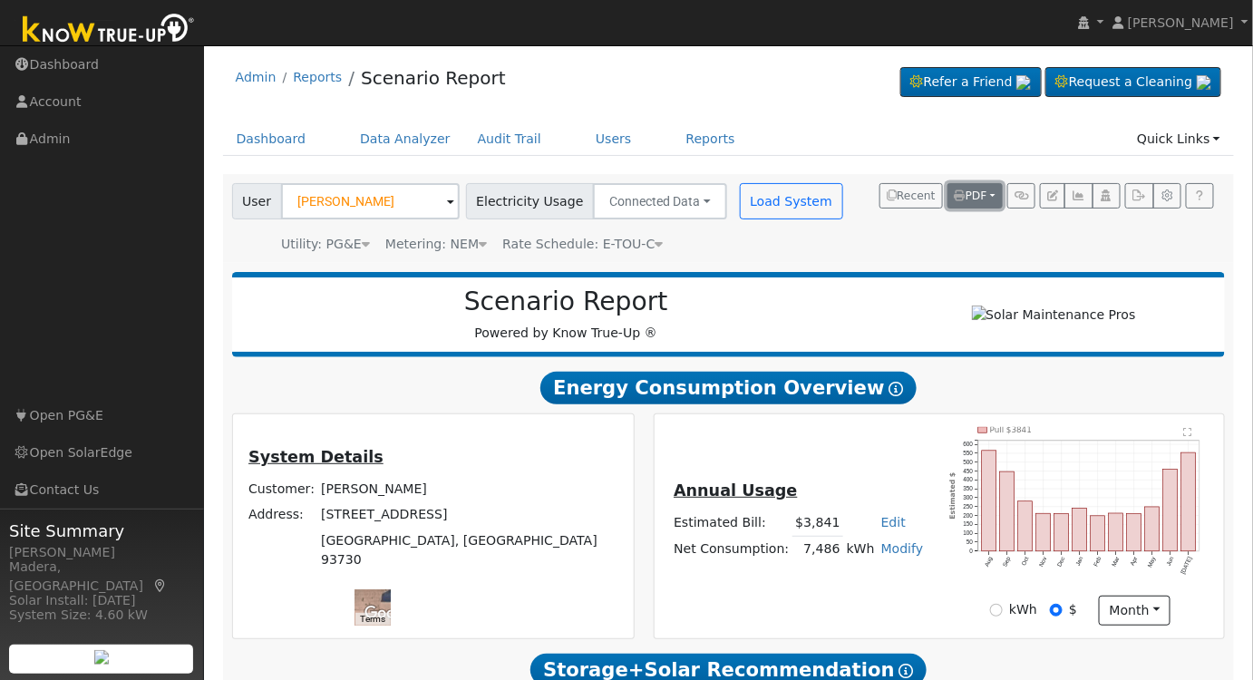
click at [981, 189] on span "PDF" at bounding box center [970, 195] width 33 height 13
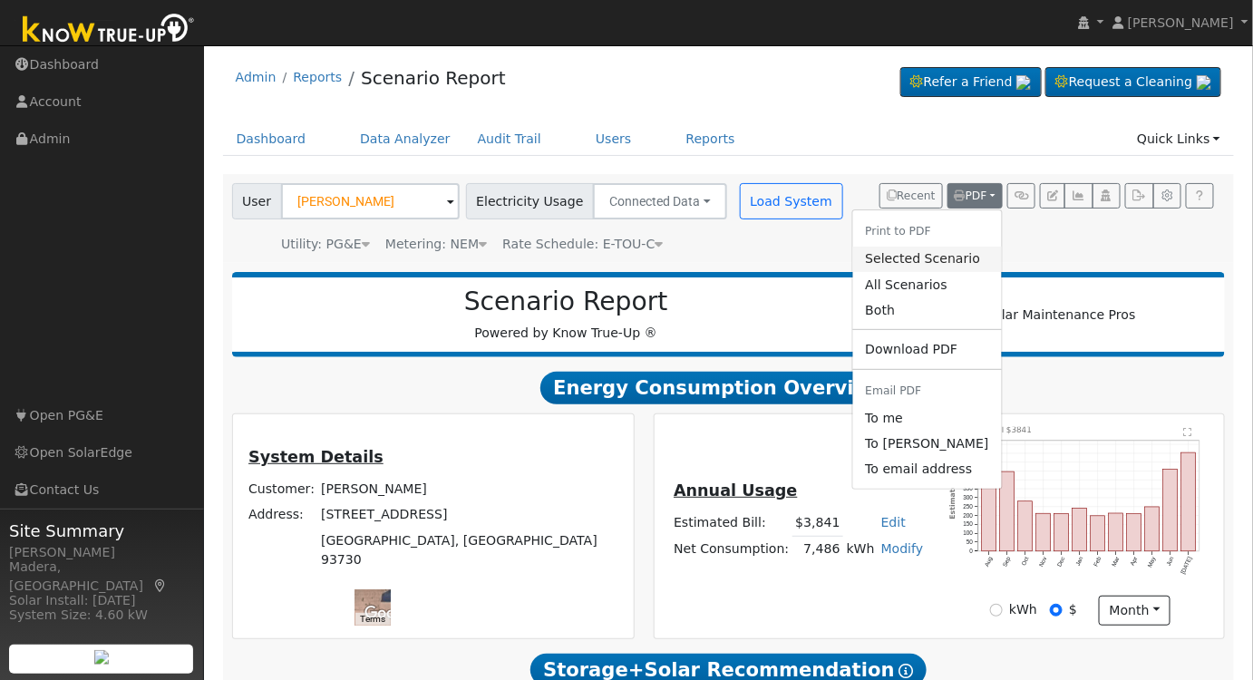
click at [964, 264] on link "Selected Scenario" at bounding box center [926, 259] width 149 height 25
